Goal: Task Accomplishment & Management: Complete application form

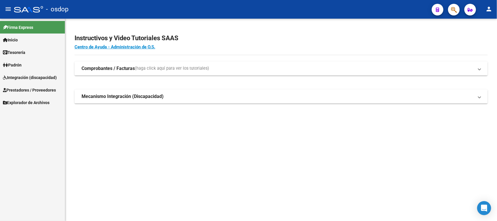
click at [28, 74] on span "Integración (discapacidad)" at bounding box center [30, 77] width 54 height 6
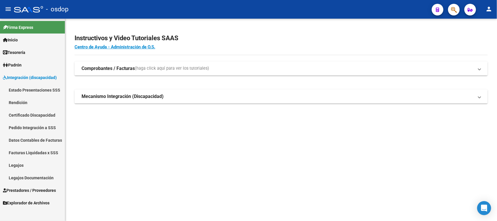
click at [17, 166] on link "Legajos" at bounding box center [32, 165] width 65 height 13
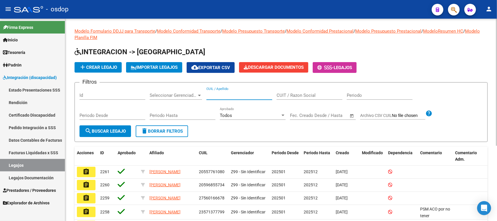
click at [215, 94] on input "CUIL / Apellido" at bounding box center [240, 95] width 66 height 5
paste input "20242320825"
type input "20242320825"
click at [130, 129] on button "search Buscar Legajo" at bounding box center [106, 131] width 52 height 12
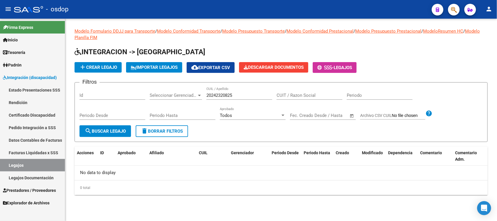
click at [46, 114] on link "Certificado Discapacidad" at bounding box center [32, 115] width 65 height 13
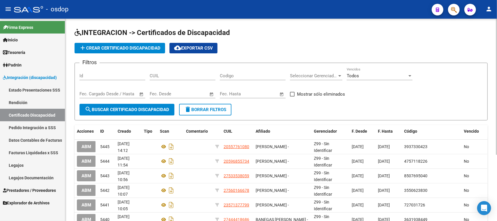
click at [138, 54] on app-list-header "INTEGRACION -> Certificados de Discapacidad add Crear Certificado Discapacidad …" at bounding box center [281, 74] width 413 height 92
click at [134, 49] on span "add Crear Certificado Discapacidad" at bounding box center [119, 47] width 81 height 5
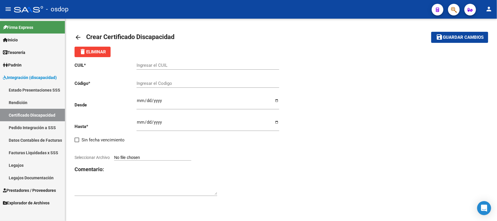
click at [170, 67] on input "Ingresar el CUIL" at bounding box center [208, 65] width 143 height 5
paste input "20-24232082-5"
type input "20-24232082-5"
click at [177, 84] on input "Ingresar el Codigo" at bounding box center [208, 83] width 143 height 5
type input "7390810188"
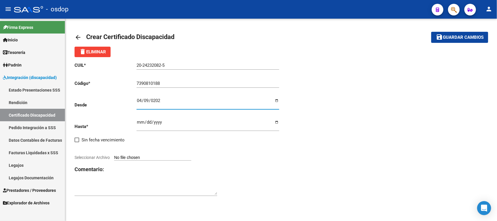
type input "[DATE]"
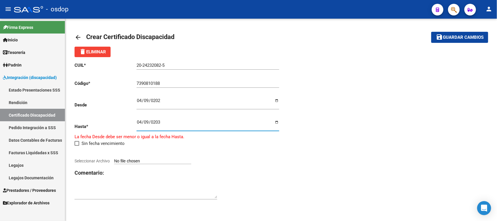
type input "[DATE]"
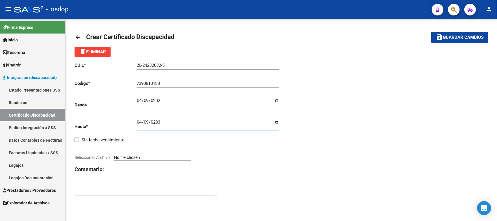
click at [161, 158] on input "Seleccionar Archivo" at bounding box center [152, 158] width 77 height 6
type input "C:\fakepath\20242320825.pdf"
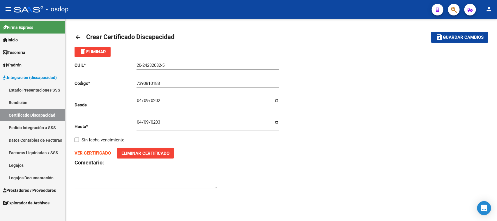
click at [449, 37] on span "Guardar cambios" at bounding box center [463, 37] width 41 height 5
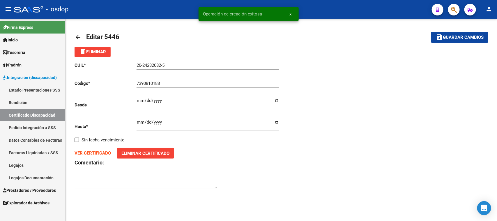
click at [29, 165] on link "Legajos" at bounding box center [32, 165] width 65 height 13
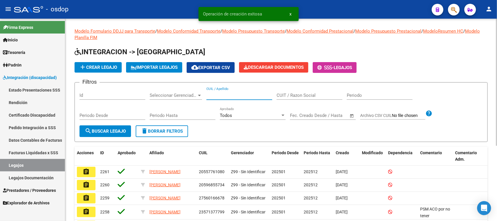
click at [224, 95] on input "CUIL / Apellido" at bounding box center [240, 95] width 66 height 5
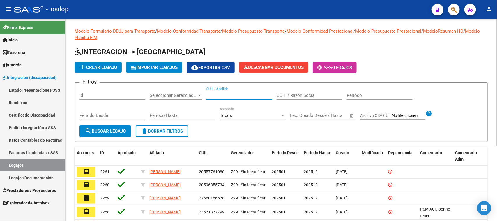
paste input "20242320825"
type input "20242320825"
click at [117, 132] on span "search Buscar Legajo" at bounding box center [105, 130] width 41 height 5
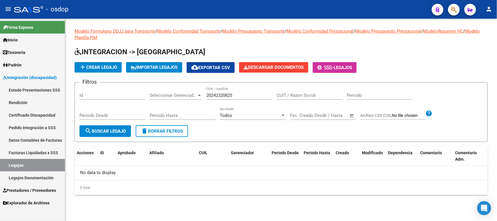
click at [98, 67] on span "add Crear Legajo" at bounding box center [98, 67] width 38 height 5
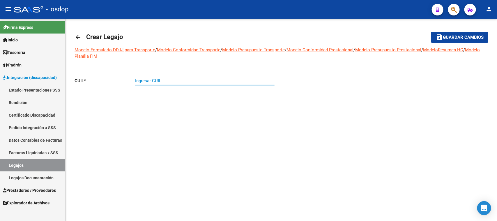
click at [165, 81] on input "Ingresar CUIL" at bounding box center [205, 80] width 140 height 5
paste input "20-24232082-5"
type input "20-24232082-5"
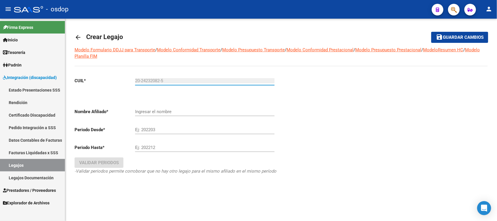
type input "[PERSON_NAME]"
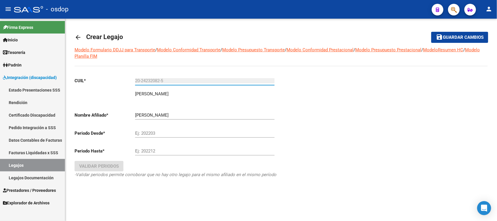
type input "20-24232082-5"
click at [165, 131] on input "Ej: 202203" at bounding box center [205, 132] width 140 height 5
type input "202501"
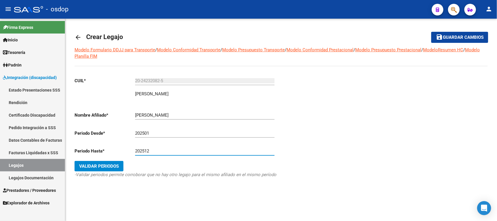
type input "202512"
click at [111, 165] on span "Validar Periodos" at bounding box center [99, 165] width 40 height 5
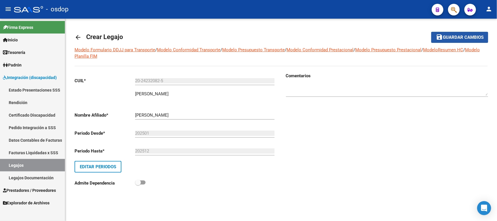
click at [453, 38] on span "Guardar cambios" at bounding box center [463, 37] width 41 height 5
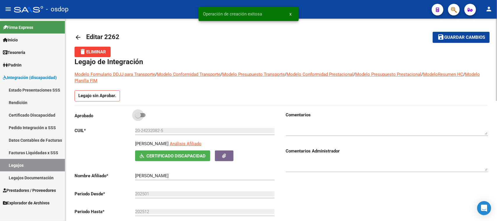
click at [143, 114] on span at bounding box center [140, 115] width 10 height 4
click at [138, 117] on input "checkbox" at bounding box center [138, 117] width 0 height 0
checkbox input "true"
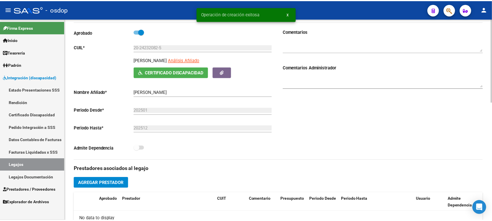
scroll to position [146, 0]
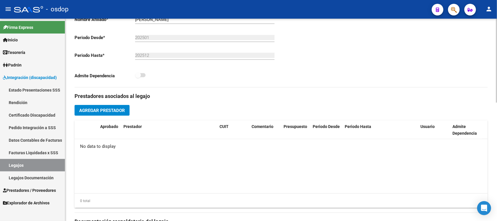
click at [123, 113] on button "Agregar Prestador" at bounding box center [102, 110] width 55 height 11
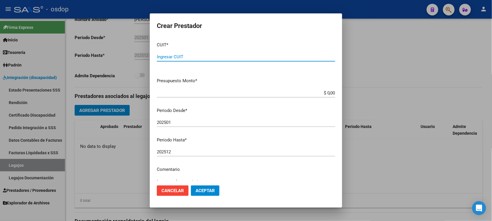
click at [215, 57] on input "Ingresar CUIT" at bounding box center [246, 56] width 178 height 5
type input "27-37079564-4"
click at [328, 92] on input "$ 0,00" at bounding box center [246, 92] width 178 height 5
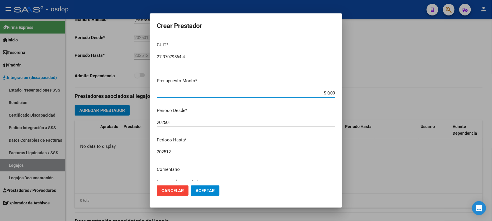
click at [328, 92] on input "$ 0,00" at bounding box center [246, 92] width 178 height 5
paste input "185.559,15"
type input "$ 185.559,15"
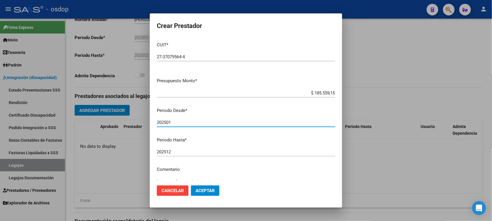
click at [184, 121] on input "202501" at bounding box center [246, 122] width 178 height 5
type input "202509"
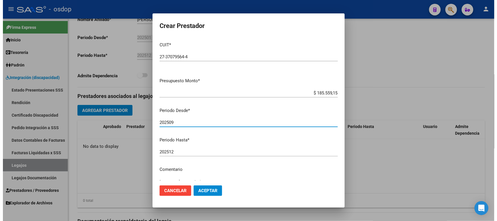
scroll to position [56, 0]
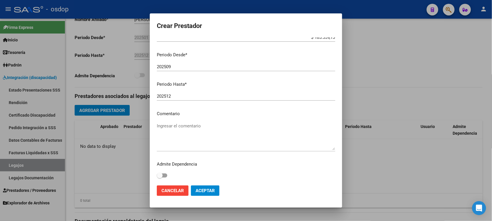
click at [183, 127] on textarea "Ingresar el comentario" at bounding box center [246, 136] width 178 height 27
paste textarea "250102 - KINESIOTERAPIA"
type textarea "250102 - KINESIOTERAPIA | 3 ses/semanales | ACO"
click at [207, 192] on span "Aceptar" at bounding box center [204, 190] width 19 height 5
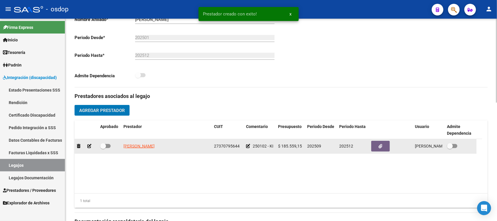
click at [108, 146] on span at bounding box center [105, 146] width 10 height 4
click at [103, 148] on input "checkbox" at bounding box center [103, 148] width 0 height 0
checkbox input "true"
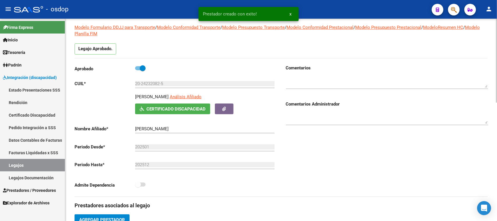
scroll to position [0, 0]
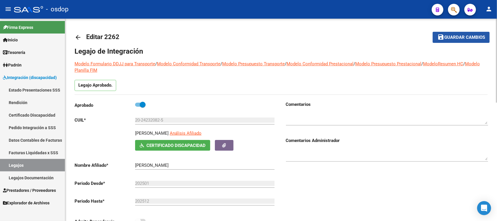
click at [470, 42] on button "save Guardar cambios" at bounding box center [461, 37] width 57 height 11
